Goal: Task Accomplishment & Management: Manage account settings

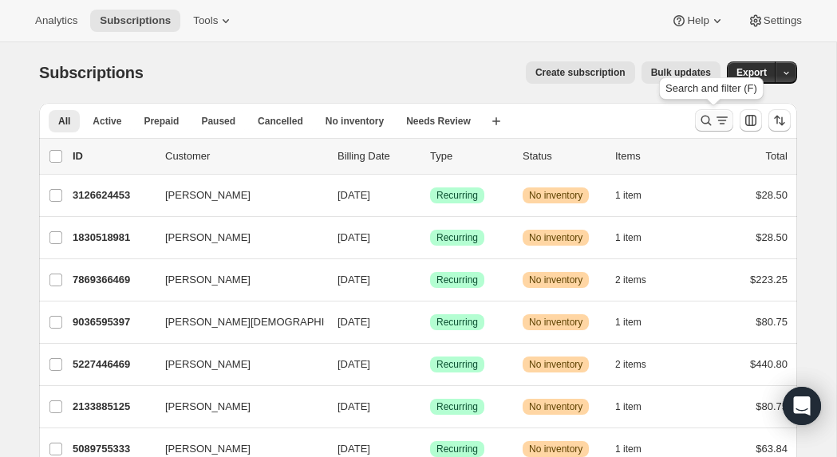
click at [708, 111] on button "Search and filter results" at bounding box center [714, 120] width 38 height 22
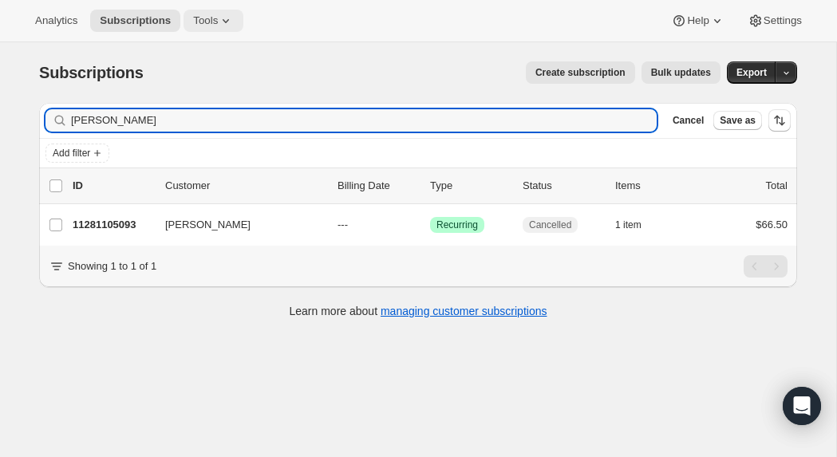
type input "[PERSON_NAME]"
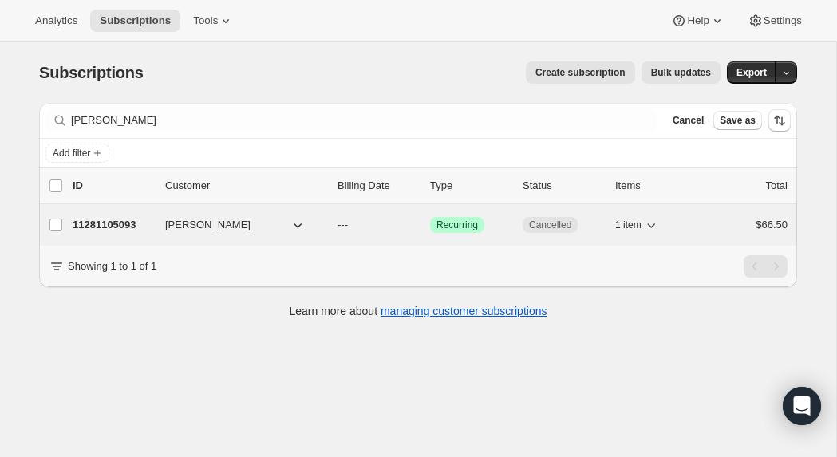
click at [243, 216] on div "11281105093 [PERSON_NAME] --- Success Recurring Cancelled 1 item $66.50" at bounding box center [430, 225] width 715 height 22
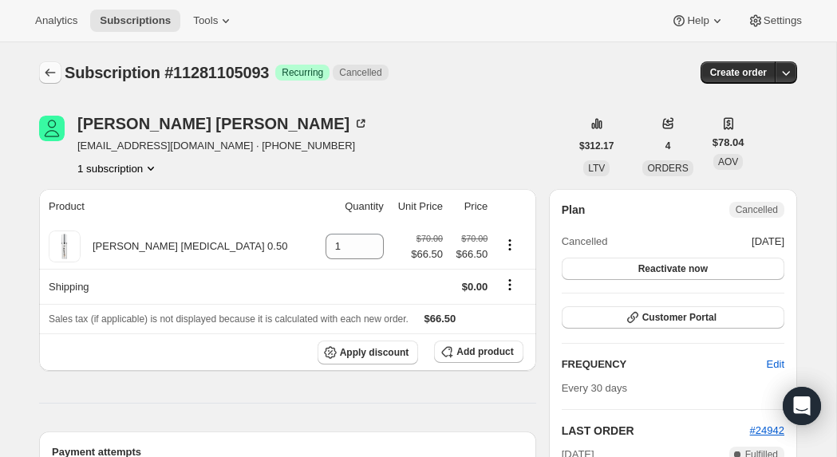
click at [49, 74] on icon "Subscriptions" at bounding box center [50, 73] width 16 height 16
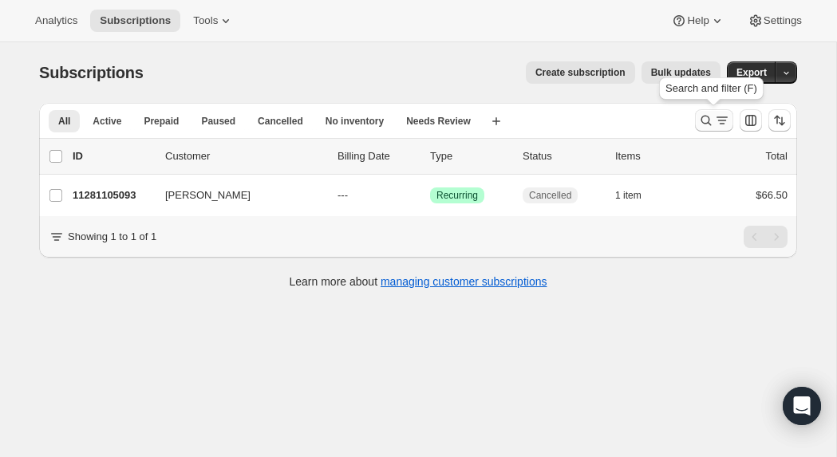
click at [718, 121] on icon "Search and filter results" at bounding box center [723, 121] width 16 height 16
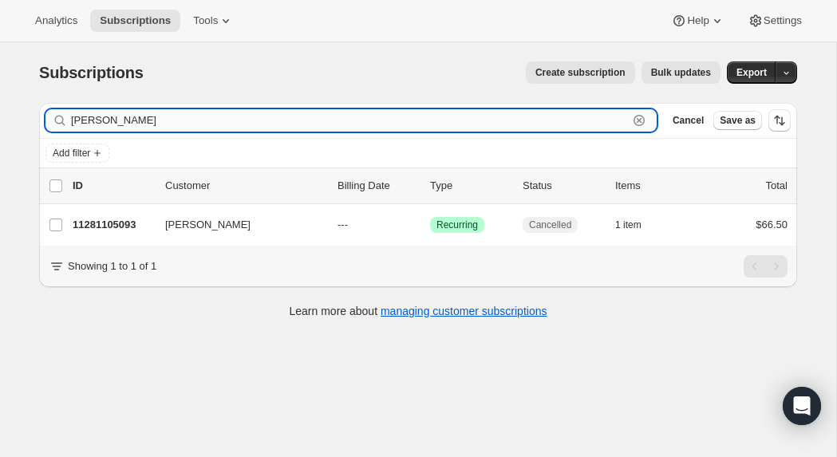
click at [335, 114] on input "[PERSON_NAME]" at bounding box center [349, 120] width 557 height 22
type input "l"
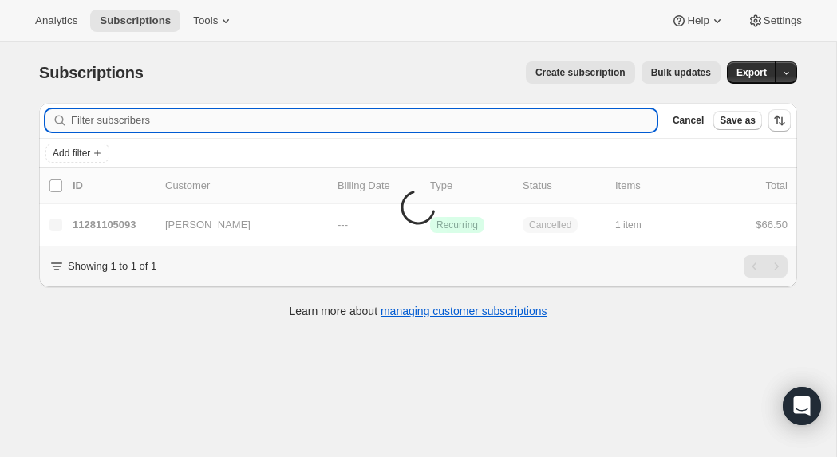
paste input "[PHONE_NUMBER]."
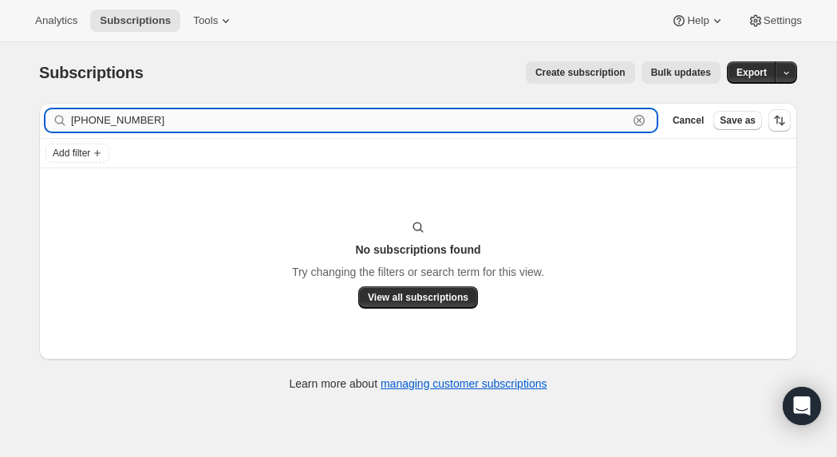
click at [118, 121] on input "[PHONE_NUMBER]" at bounding box center [349, 120] width 557 height 22
click at [96, 122] on input "831-5669707" at bounding box center [349, 120] width 557 height 22
drag, startPoint x: 159, startPoint y: 123, endPoint x: 62, endPoint y: 115, distance: 96.9
click at [62, 115] on div "8315669707 Clear" at bounding box center [352, 120] width 612 height 22
type input "8315669707"
